Goal: Transaction & Acquisition: Purchase product/service

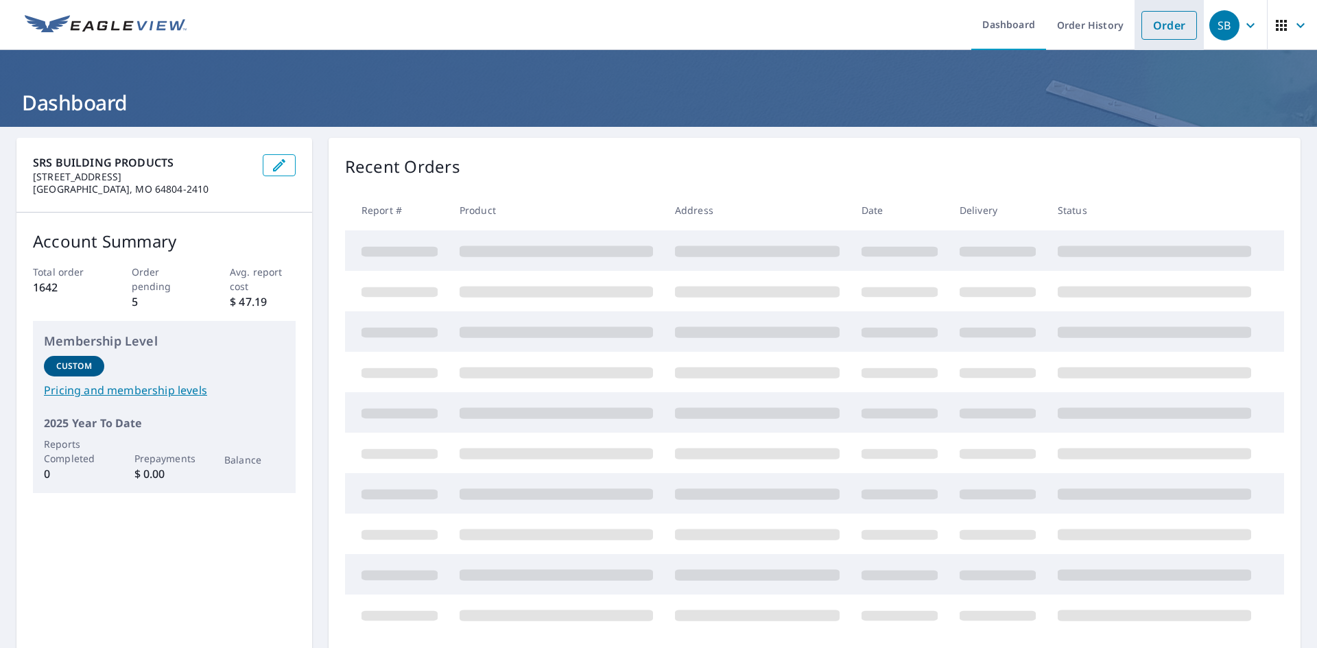
click at [1153, 21] on link "Order" at bounding box center [1170, 25] width 56 height 29
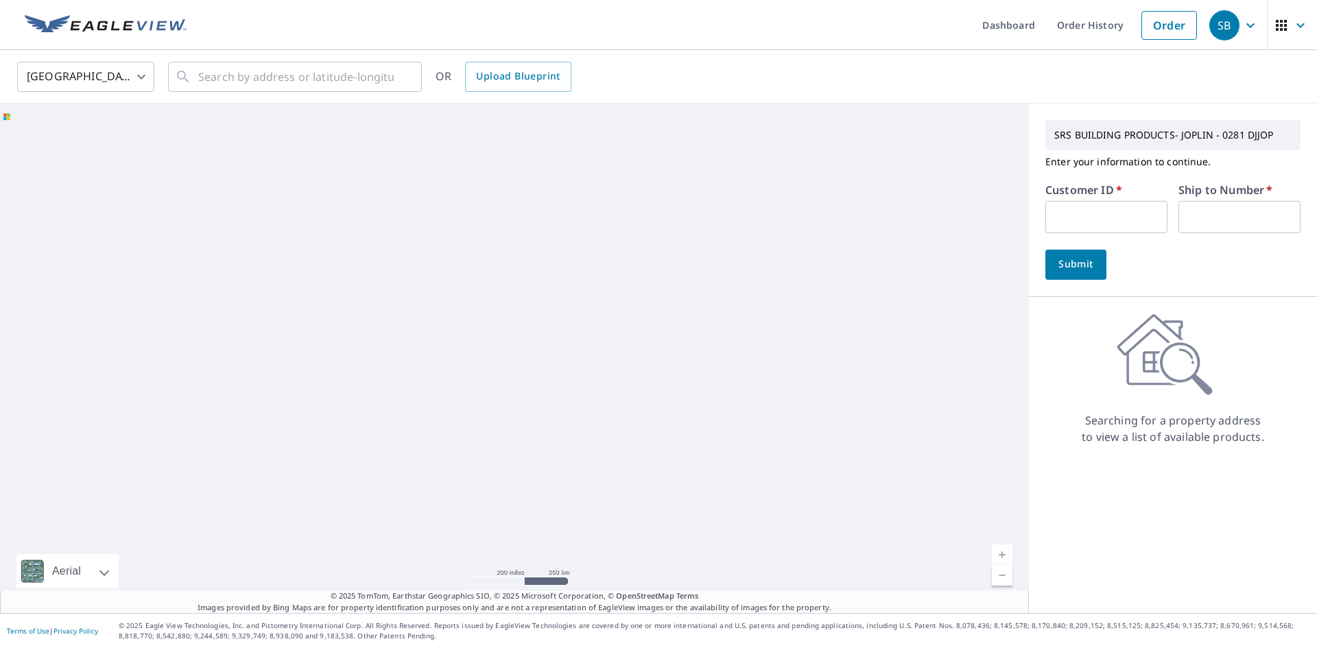
click at [1085, 212] on input "text" at bounding box center [1107, 217] width 122 height 32
type input "S067701"
click at [1189, 217] on input "text" at bounding box center [1240, 217] width 122 height 32
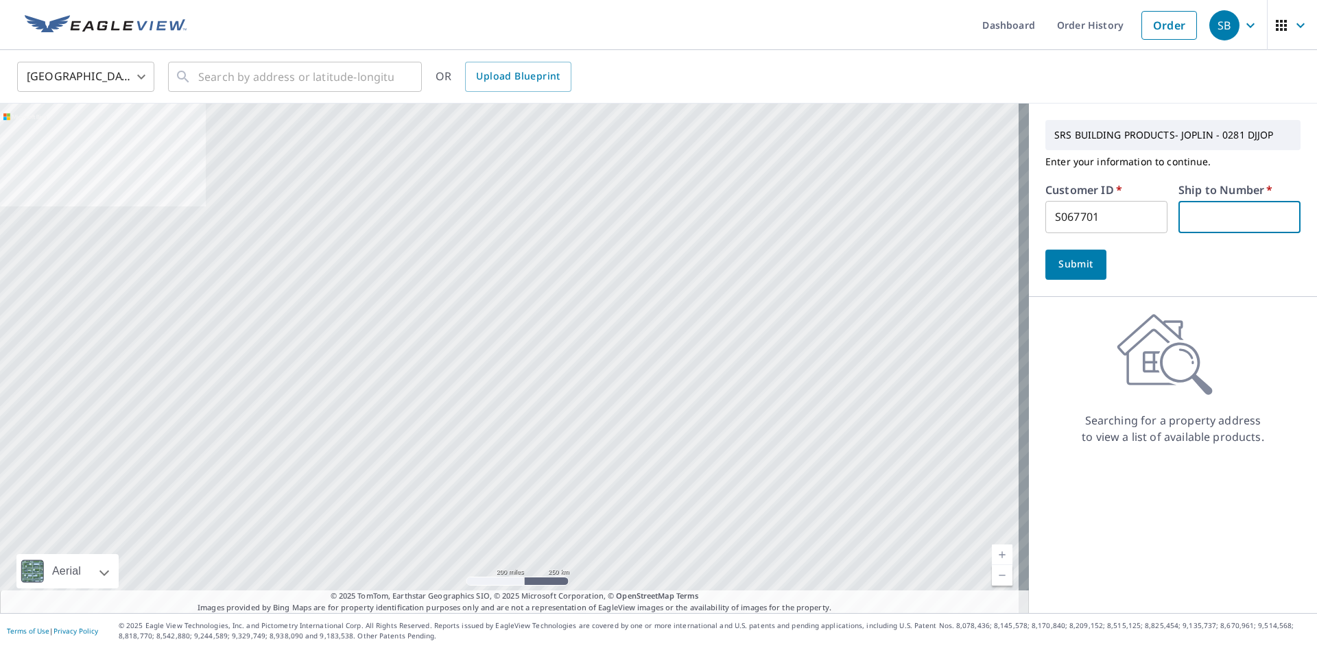
type input "1"
click at [1077, 267] on span "Submit" at bounding box center [1076, 264] width 39 height 17
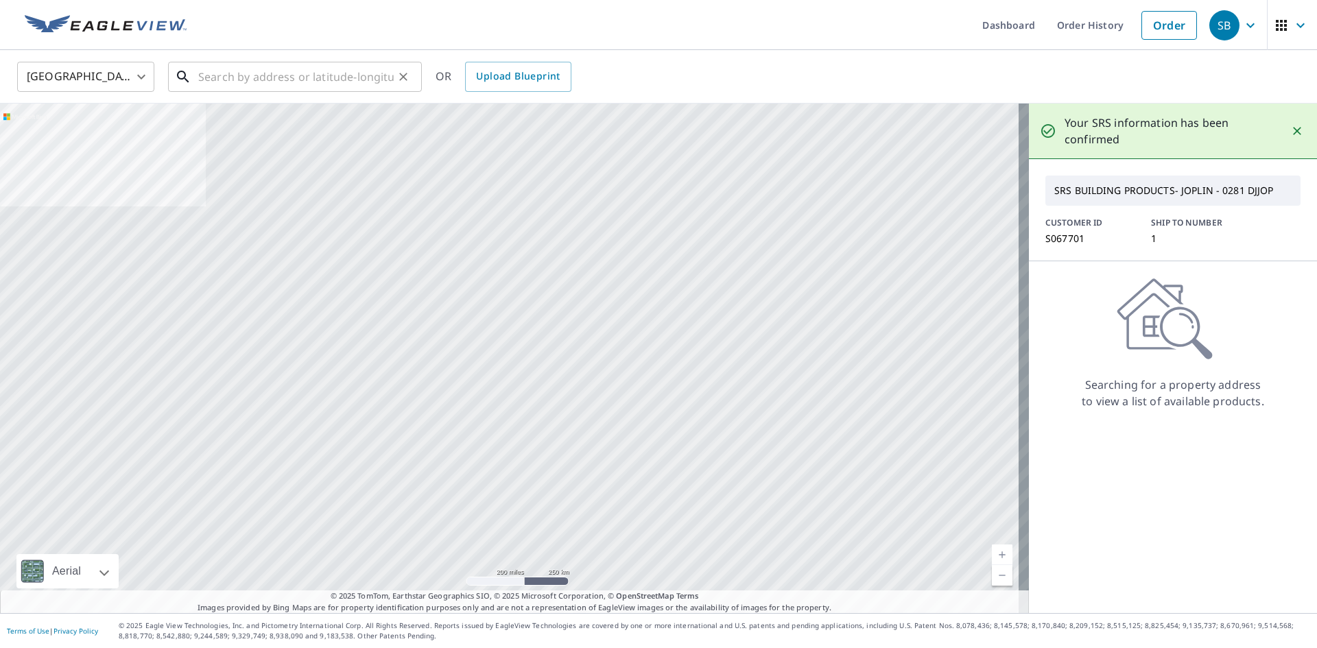
click at [294, 71] on input "text" at bounding box center [296, 77] width 196 height 38
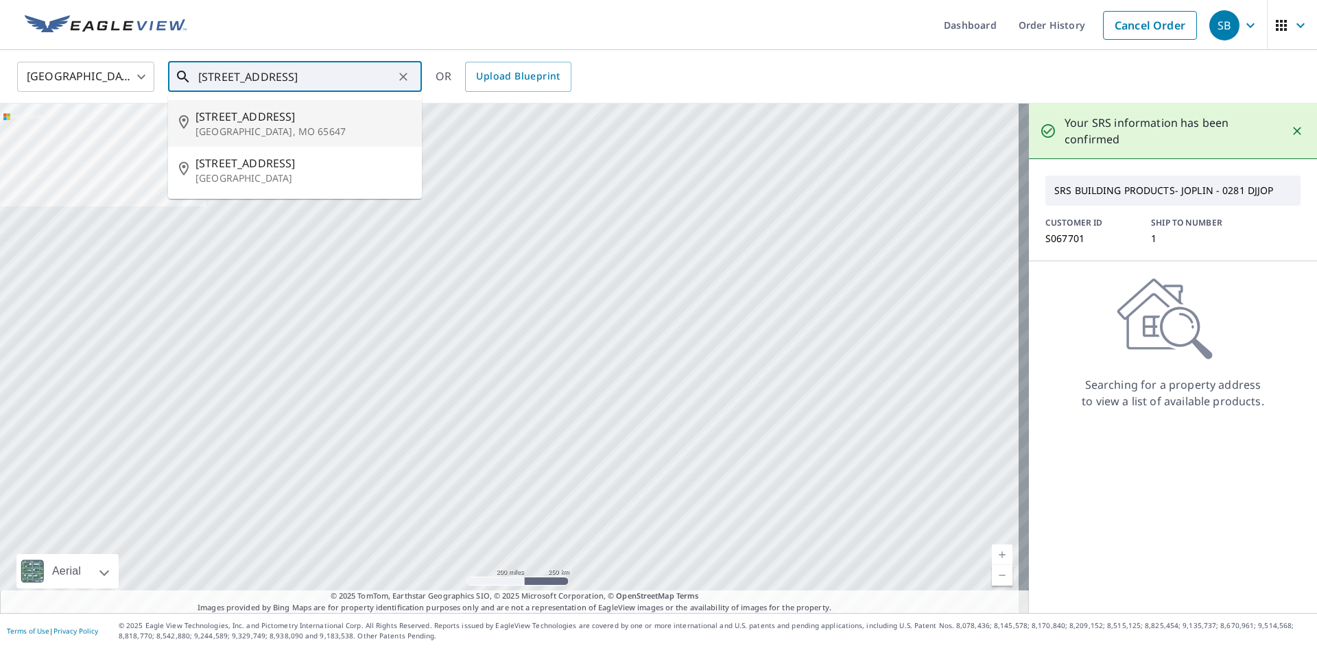
click at [240, 121] on span "[STREET_ADDRESS]" at bounding box center [303, 116] width 215 height 16
type input "[STREET_ADDRESS]"
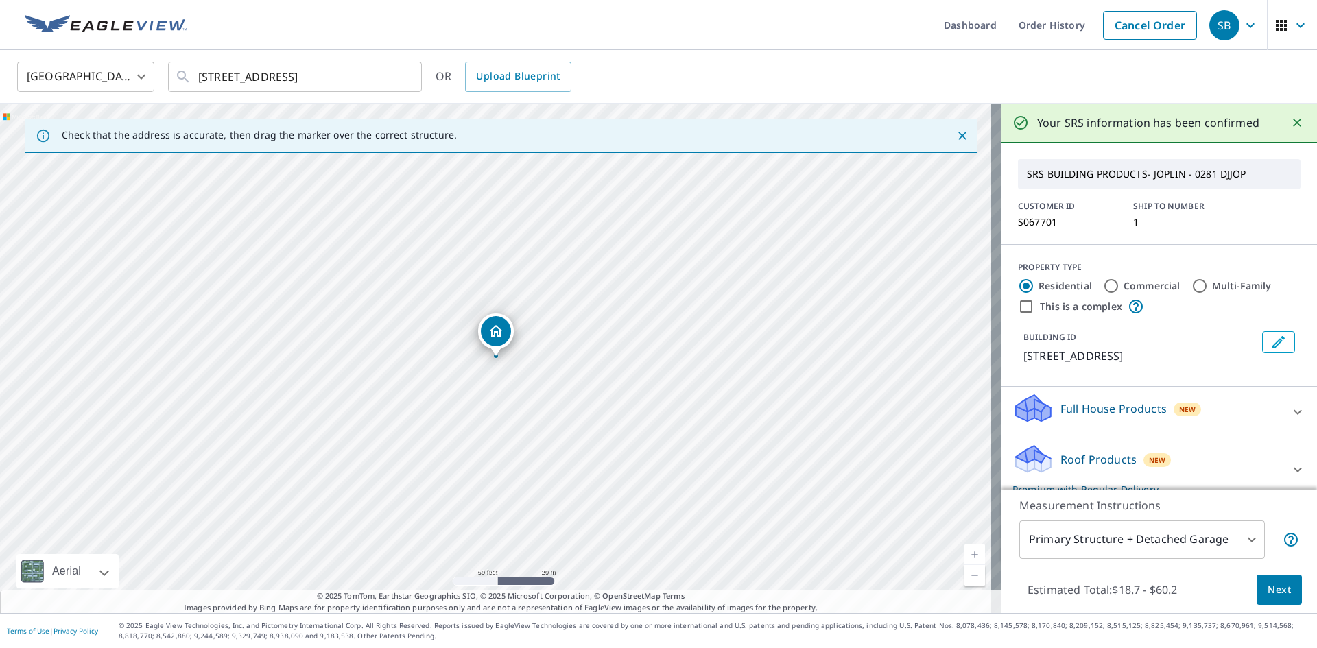
click at [1268, 593] on span "Next" at bounding box center [1279, 590] width 23 height 17
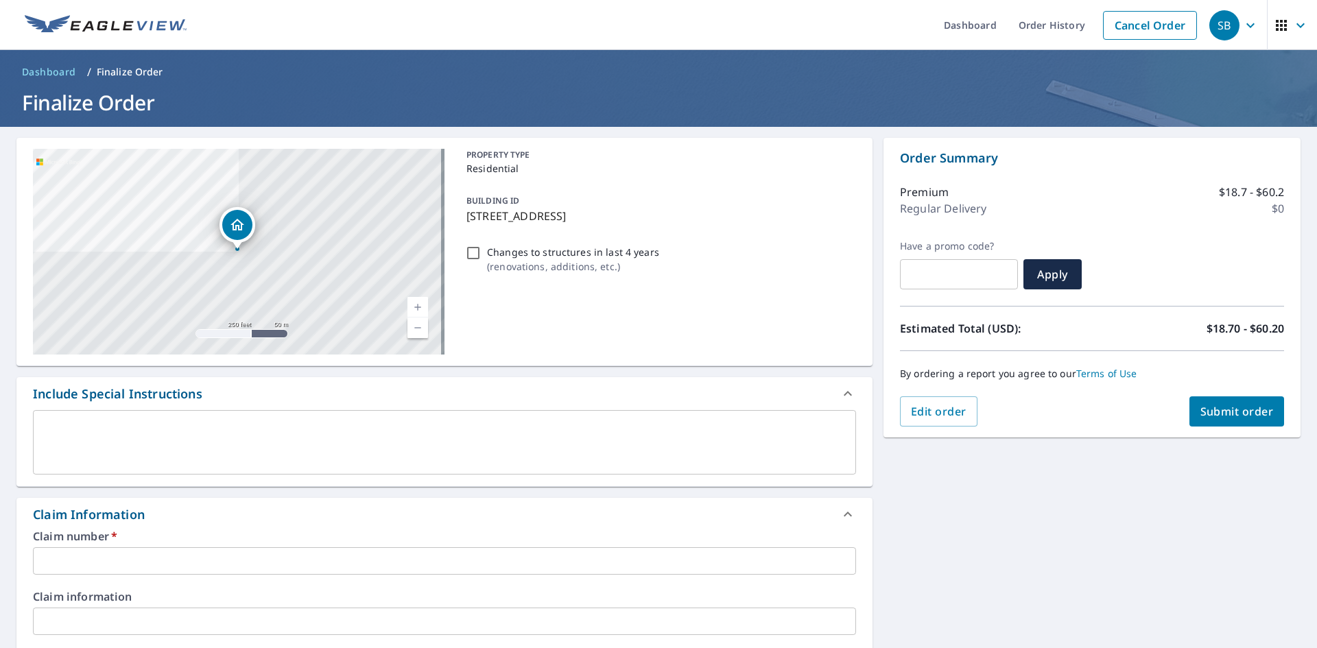
drag, startPoint x: 649, startPoint y: 215, endPoint x: 465, endPoint y: 217, distance: 184.6
click at [467, 217] on p "[STREET_ADDRESS]" at bounding box center [659, 216] width 384 height 16
checkbox input "true"
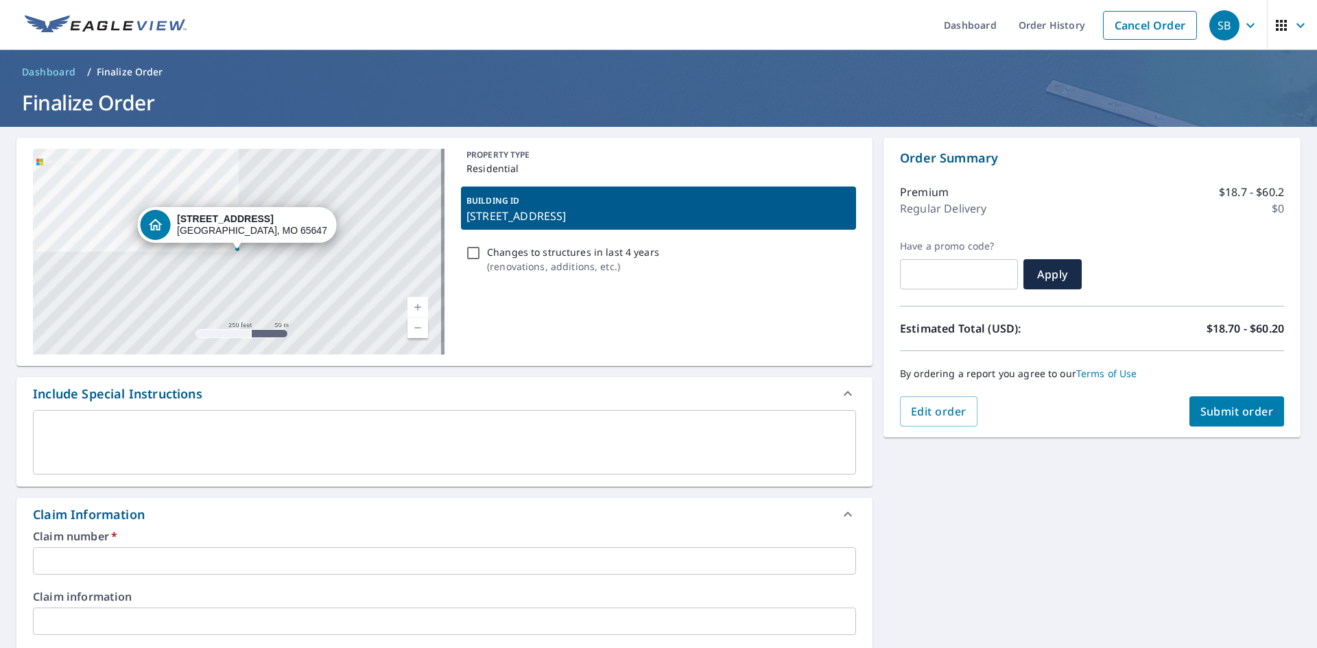
copy p "[STREET_ADDRESS]"
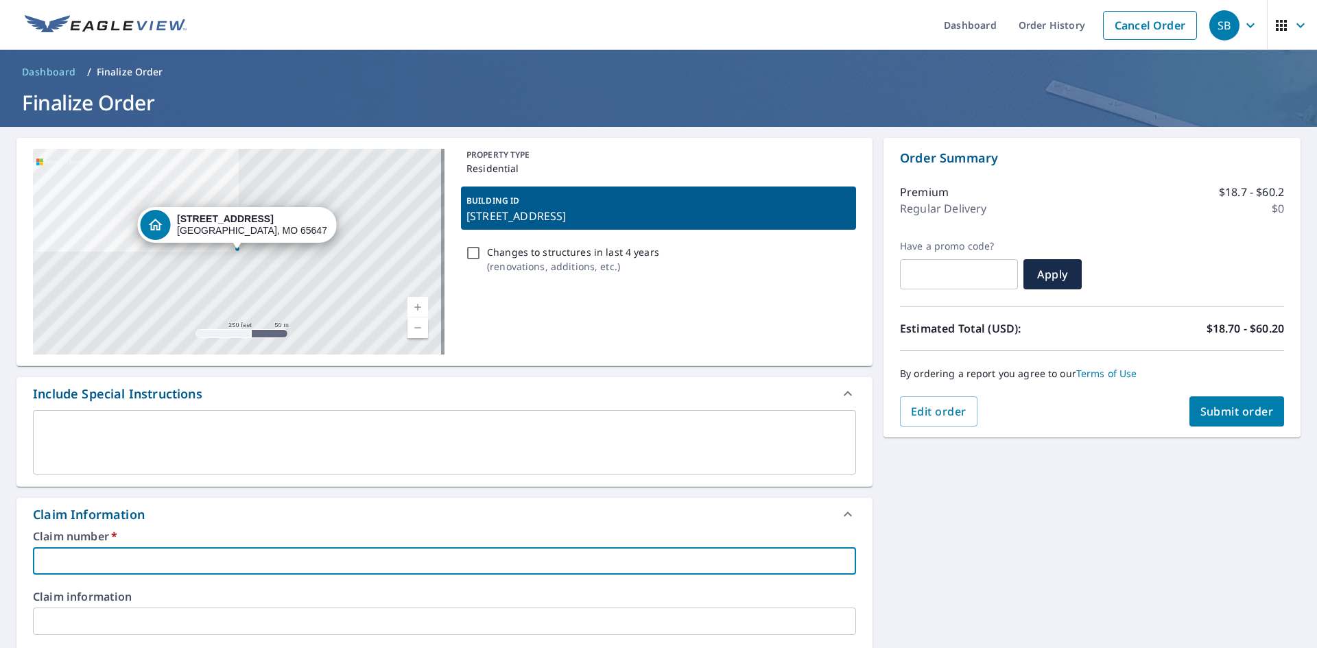
paste input "[STREET_ADDRESS]"
type input "[STREET_ADDRESS]"
checkbox input "true"
click at [40, 559] on input "[STREET_ADDRESS]" at bounding box center [444, 561] width 823 height 27
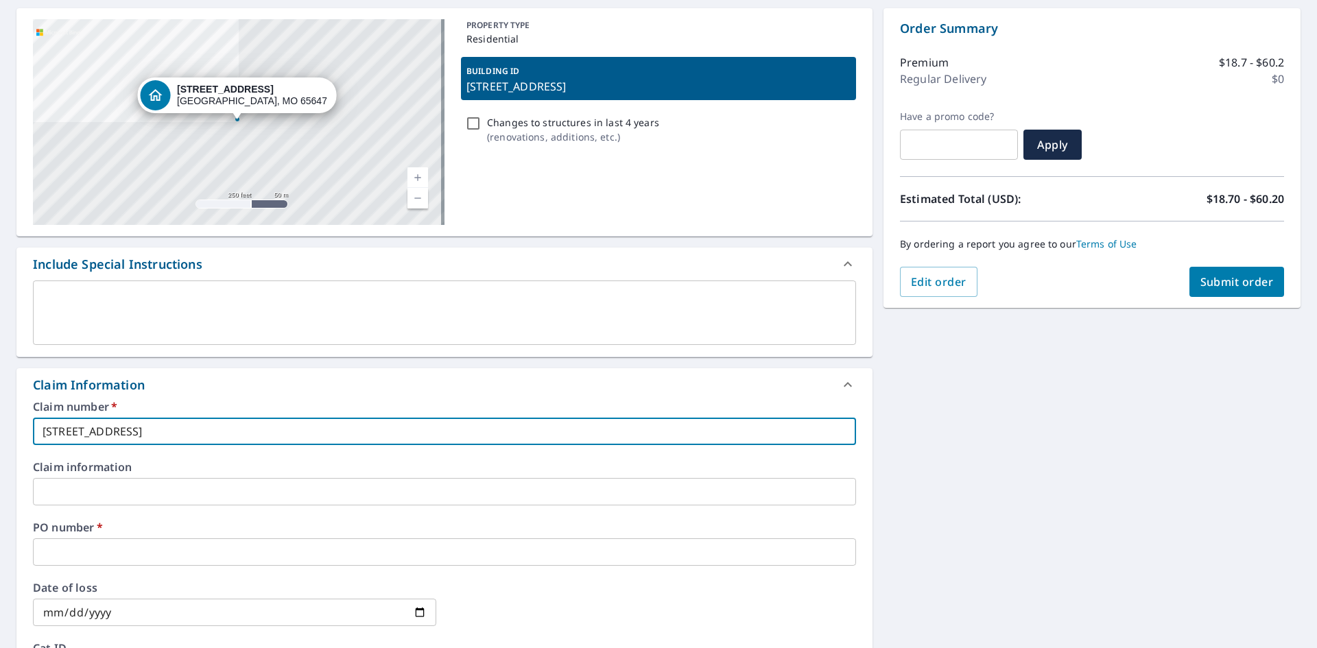
scroll to position [137, 0]
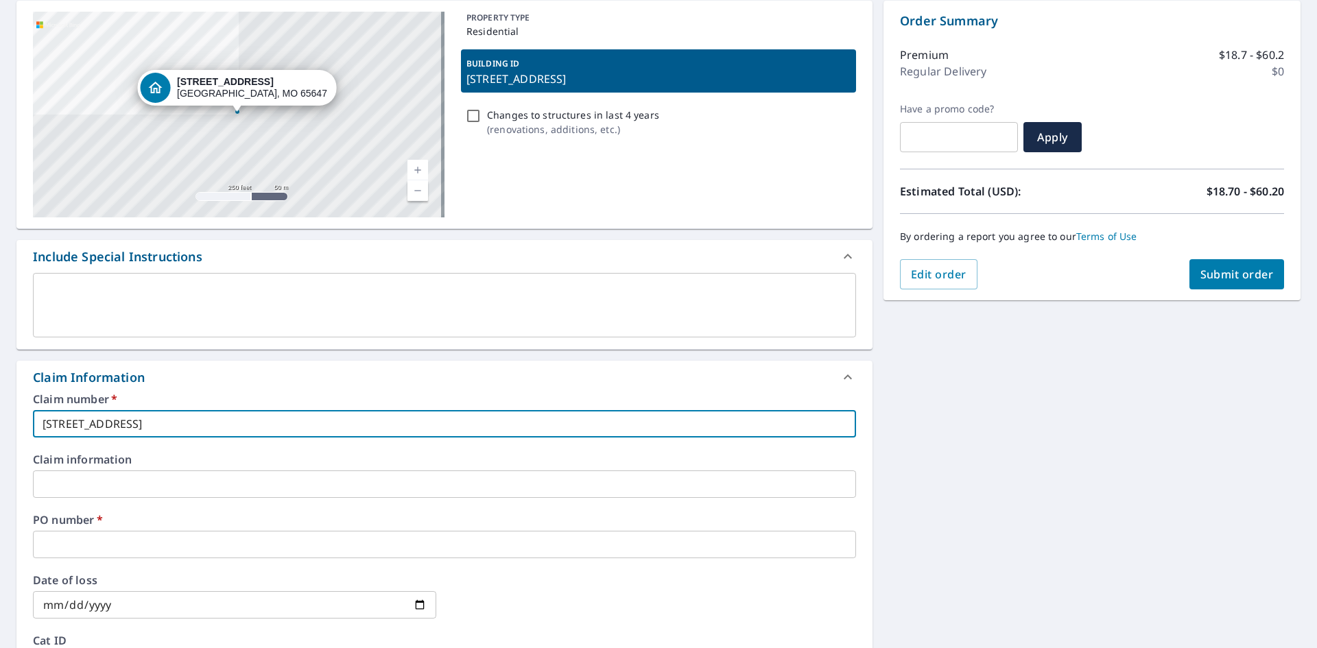
type input "[STREET_ADDRESS]"
checkbox input "true"
type input "[STREET_ADDRESS]"
checkbox input "true"
type input "[STREET_ADDRESS]"
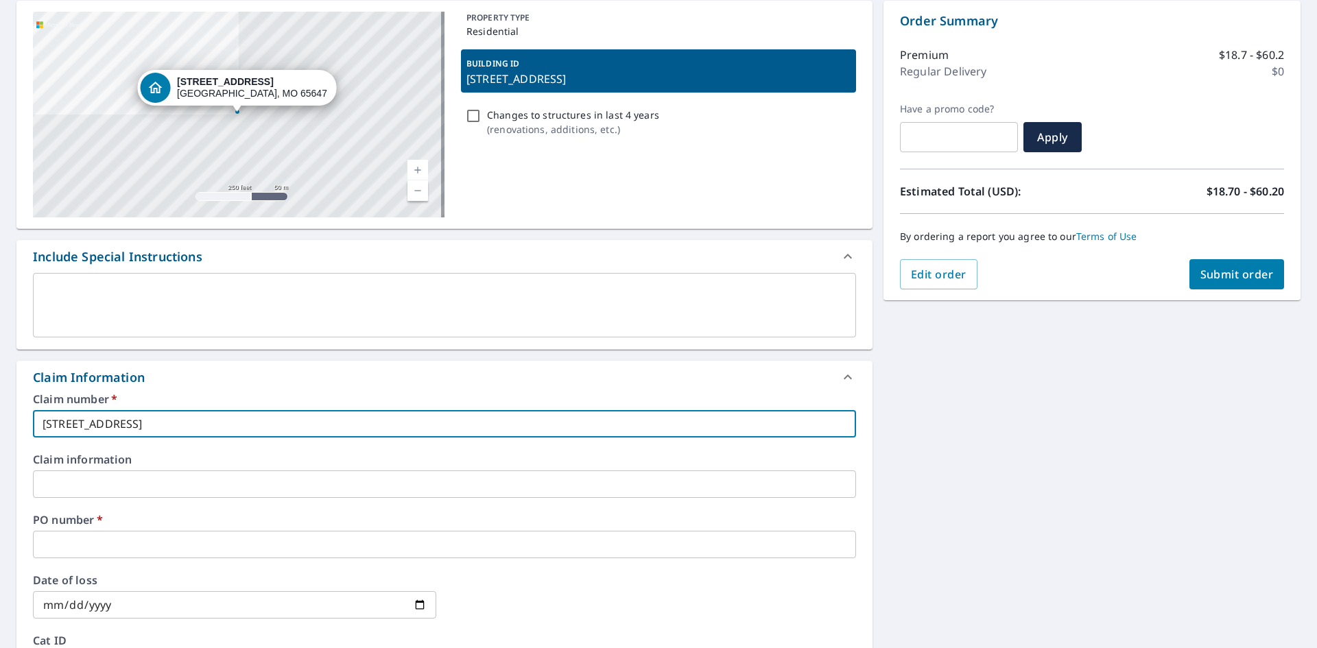
checkbox input "true"
type input "[STREET_ADDRESS]"
checkbox input "true"
type input "LIKE [STREET_ADDRESS]"
checkbox input "true"
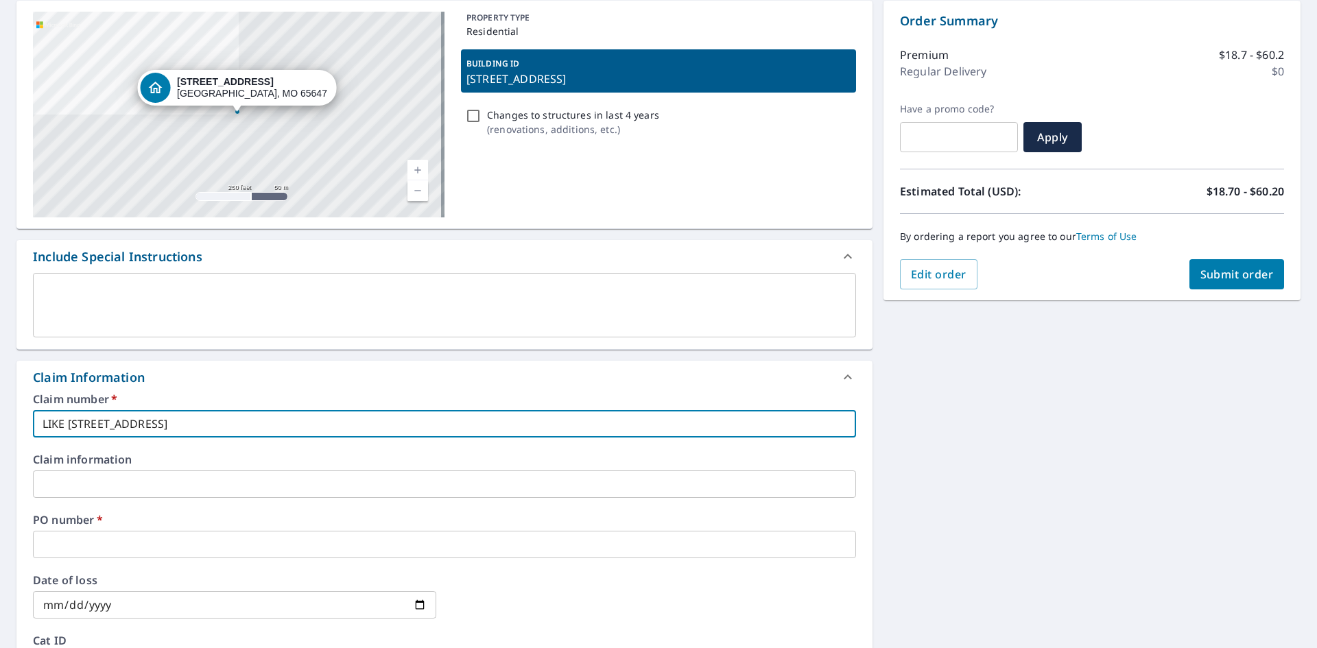
type input "LIKE [STREET_ADDRESS]"
checkbox input "true"
type input "LIKE [STREET_ADDRESS]"
checkbox input "true"
type input "LIKE [STREET_ADDRESS]"
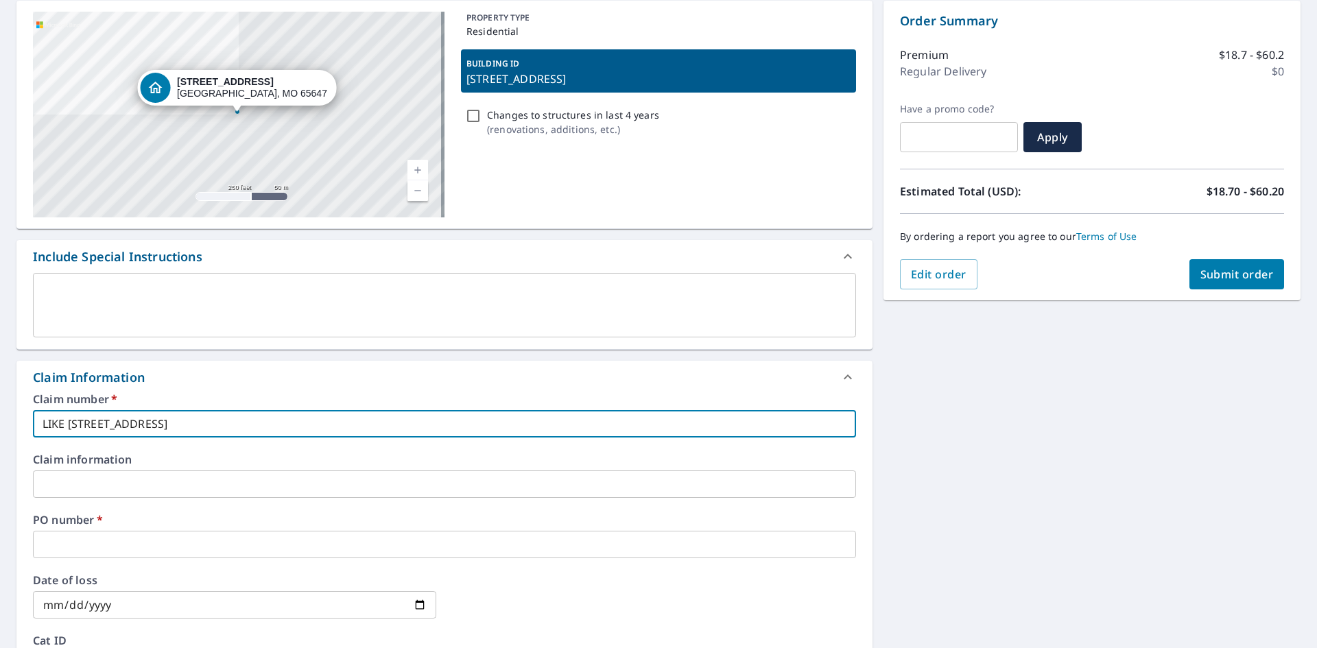
checkbox input "true"
type input "LIKE [STREET_ADDRESS]"
checkbox input "true"
type input "LIKE [STREET_ADDRESS]"
checkbox input "true"
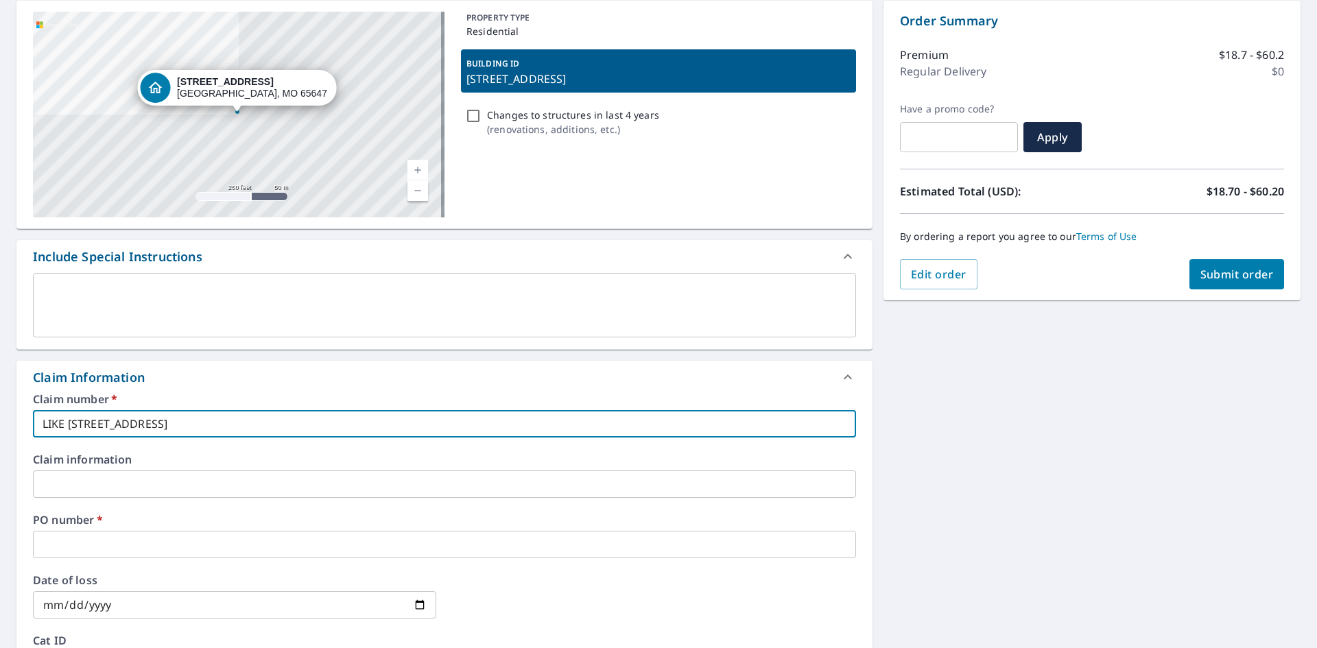
type input "LIKE [STREET_ADDRESS][DEMOGRAPHIC_DATA]"
checkbox input "true"
type input "LIKE FATHER [DEMOGRAPHIC_DATA][STREET_ADDRESS]"
checkbox input "true"
drag, startPoint x: 311, startPoint y: 426, endPoint x: 34, endPoint y: 419, distance: 277.3
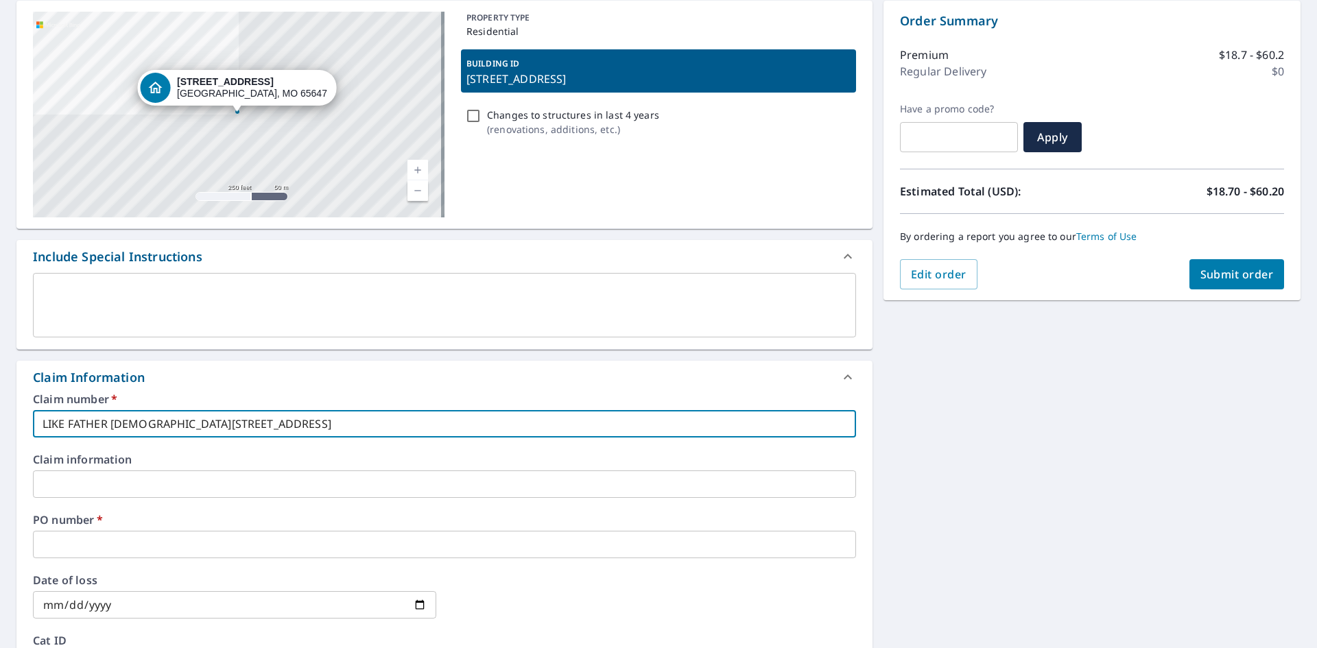
click at [34, 419] on input "LIKE FATHER [DEMOGRAPHIC_DATA][STREET_ADDRESS]" at bounding box center [444, 423] width 823 height 27
type input "LIKE FATHER [DEMOGRAPHIC_DATA][STREET_ADDRESS]"
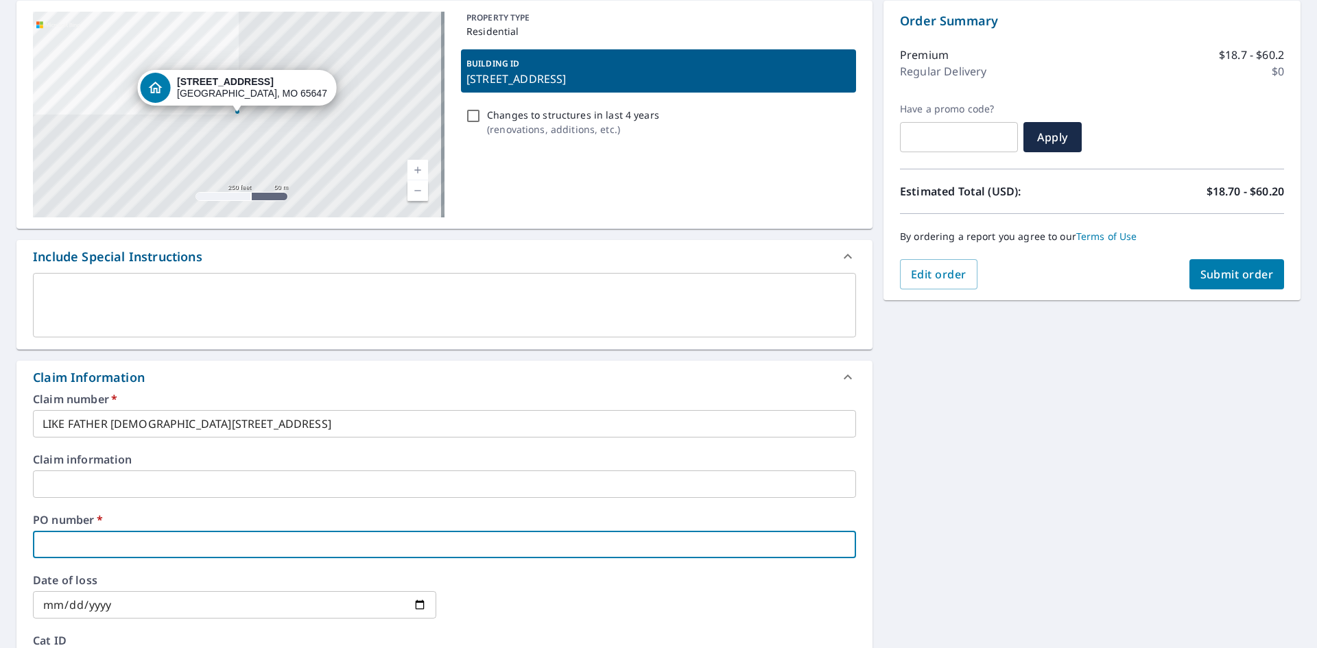
paste input "LIKE FATHER [DEMOGRAPHIC_DATA][STREET_ADDRESS]"
type input "LIKE FATHER [DEMOGRAPHIC_DATA][STREET_ADDRESS]"
checkbox input "true"
type input "LIKE FATHER [DEMOGRAPHIC_DATA][STREET_ADDRESS]"
click at [1201, 274] on span "Submit order" at bounding box center [1237, 274] width 73 height 15
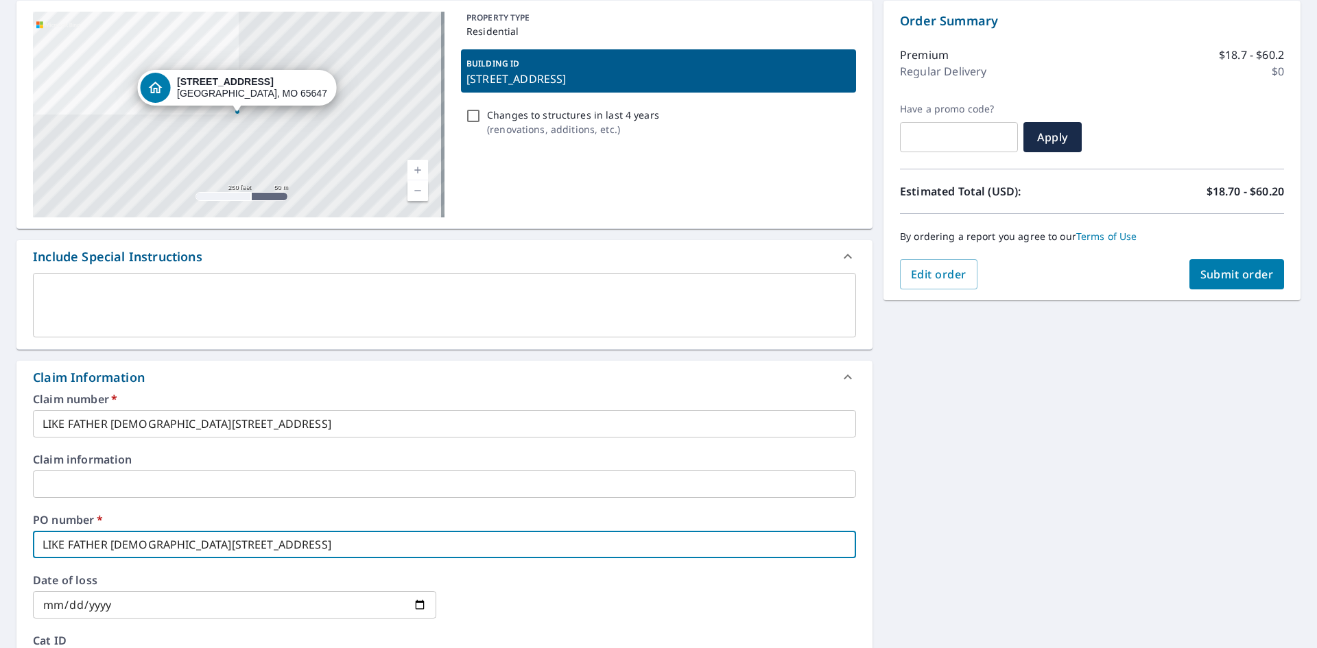
checkbox input "true"
